Goal: Task Accomplishment & Management: Manage account settings

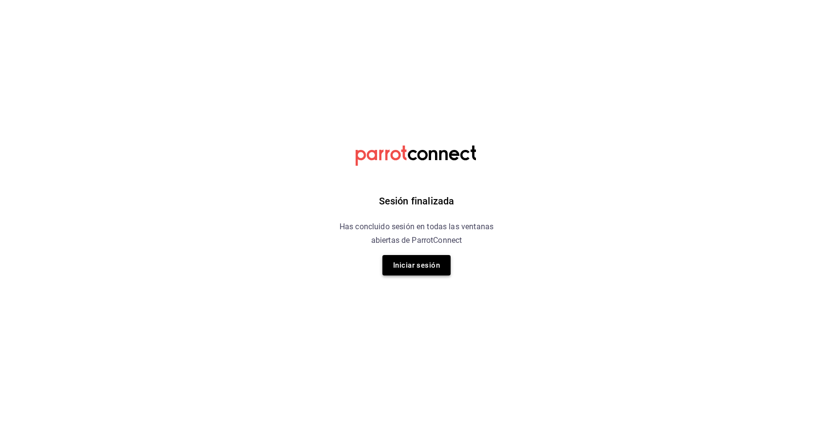
click at [422, 271] on button "Iniciar sesión" at bounding box center [416, 265] width 68 height 20
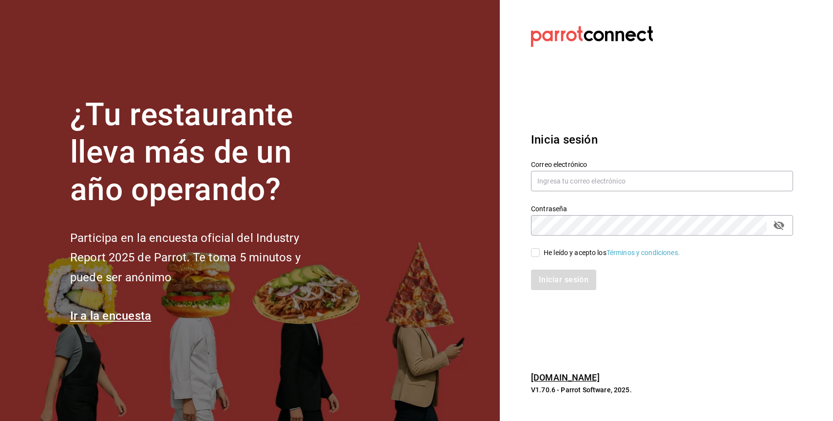
click at [580, 168] on div "Correo electrónico" at bounding box center [662, 176] width 262 height 33
click at [580, 175] on input "text" at bounding box center [662, 181] width 262 height 20
type input "[EMAIL_ADDRESS][DOMAIN_NAME]"
click at [549, 256] on div "He leído y acepto los Términos y condiciones." at bounding box center [612, 253] width 136 height 10
click at [540, 256] on input "He leído y acepto los Términos y condiciones." at bounding box center [535, 252] width 9 height 9
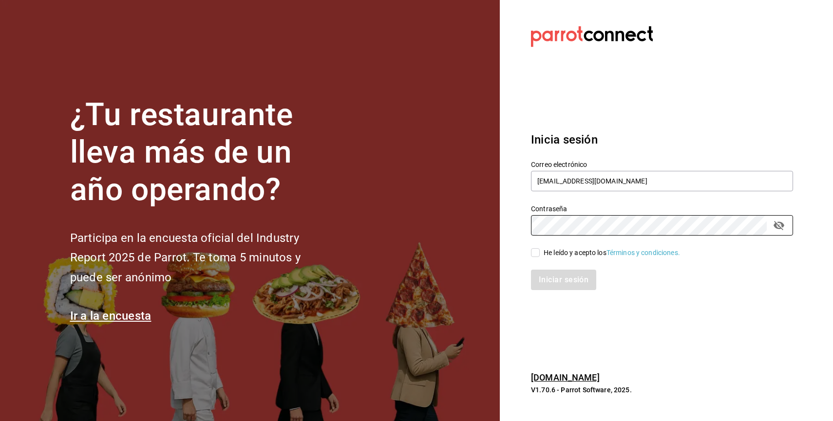
checkbox input "true"
click at [549, 273] on button "Iniciar sesión" at bounding box center [564, 280] width 66 height 20
